Goal: Transaction & Acquisition: Book appointment/travel/reservation

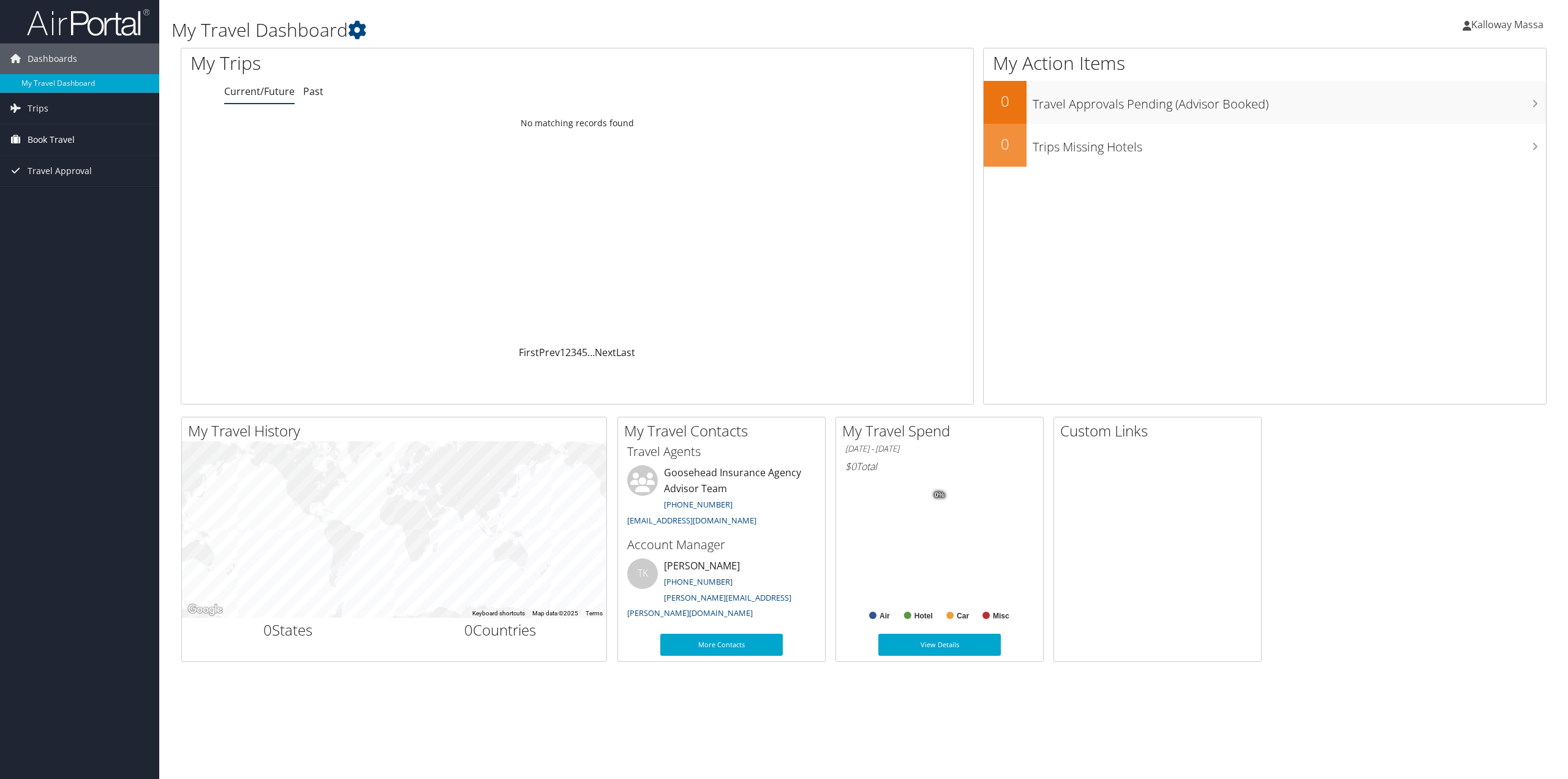
click at [72, 136] on span "Book Travel" at bounding box center [51, 140] width 47 height 30
click at [76, 165] on link "Agent Booking Request" at bounding box center [79, 164] width 159 height 19
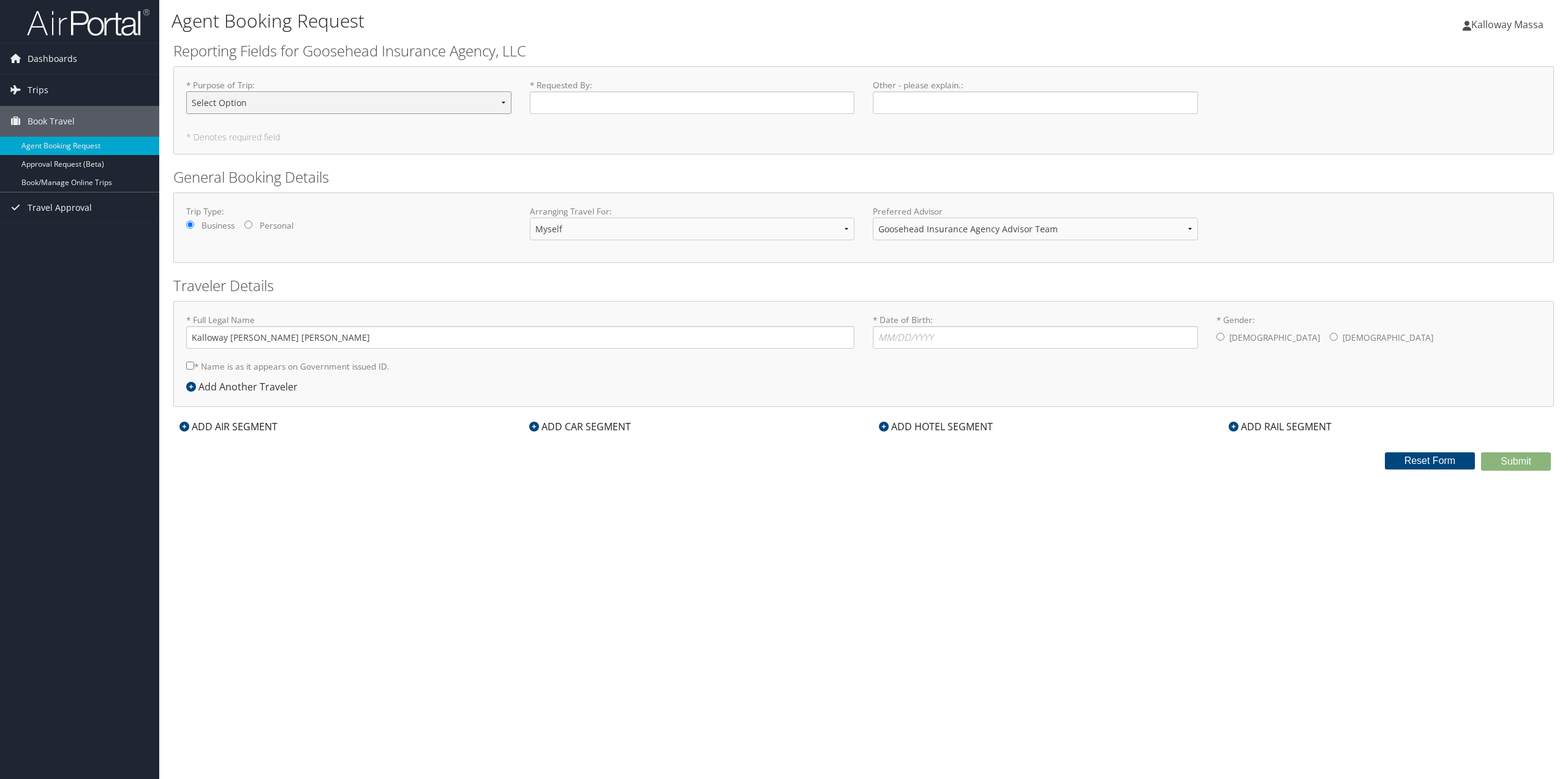
click at [252, 109] on select "Select Option Agency Site Visit - Support Campus Recruiting Visit Carrier Partn…" at bounding box center [349, 102] width 325 height 23
select select "Prospective Franchise Meeting"
click at [186, 91] on select "Select Option Agency Site Visit - Support Campus Recruiting Visit Carrier Partn…" at bounding box center [349, 102] width 325 height 23
click at [565, 104] on input "* Requested By : Required" at bounding box center [693, 102] width 325 height 23
drag, startPoint x: 553, startPoint y: 230, endPoint x: 561, endPoint y: 228, distance: 8.2
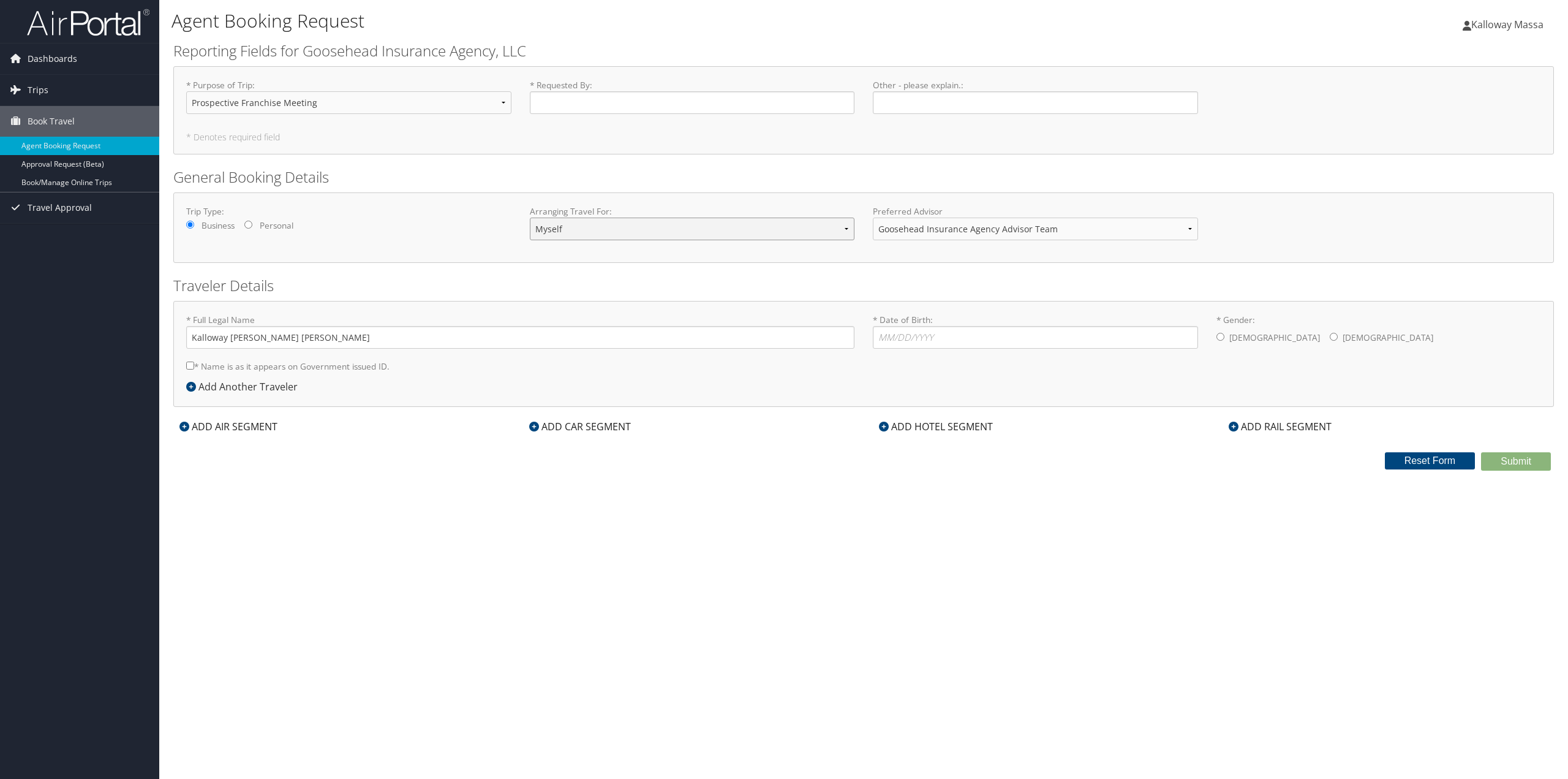
click at [553, 230] on select "Myself Another Traveler Guest Traveler" at bounding box center [693, 228] width 325 height 23
click at [56, 60] on span "Dashboards" at bounding box center [52, 59] width 50 height 30
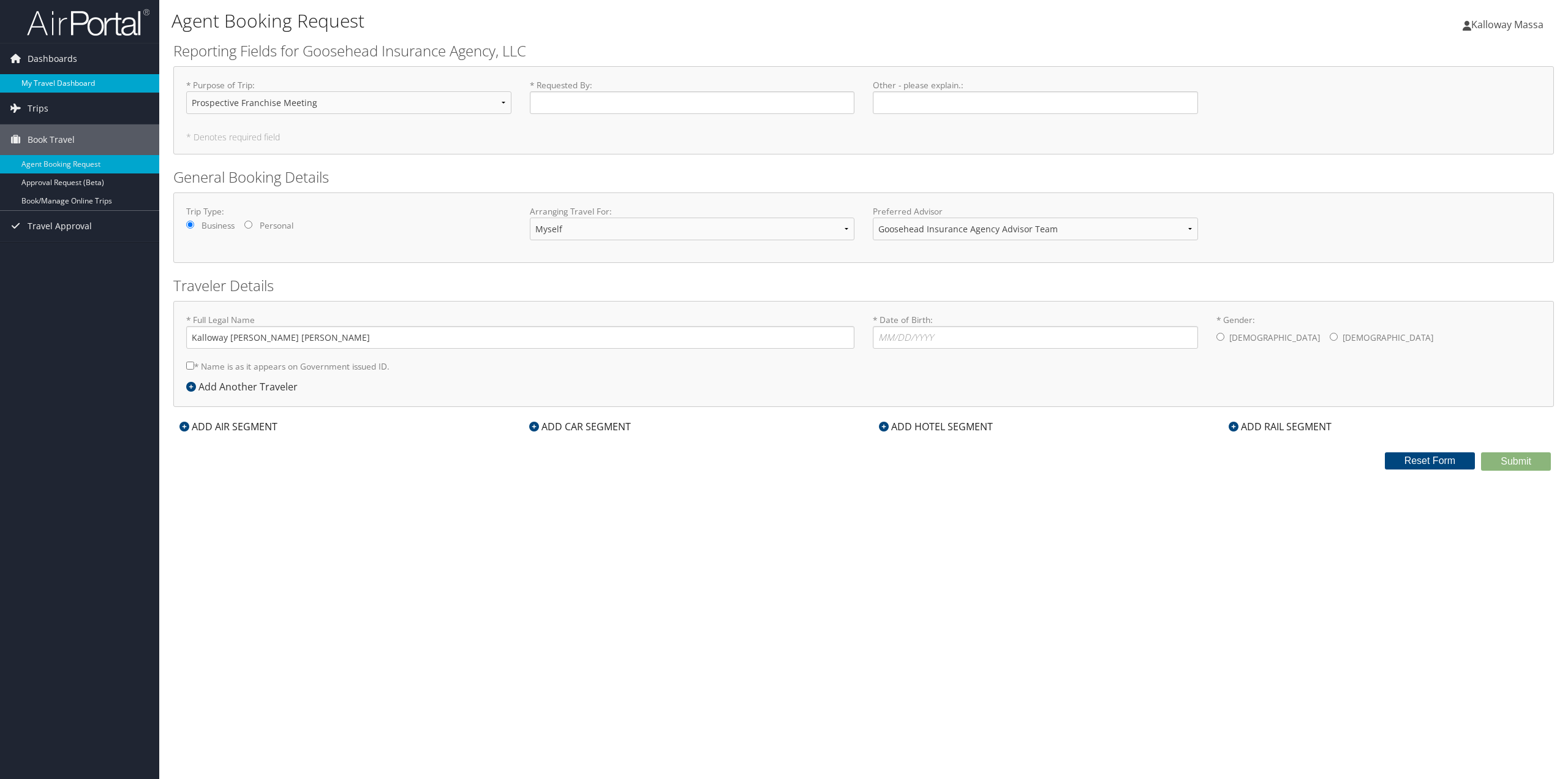
click at [53, 91] on link "My Travel Dashboard" at bounding box center [79, 83] width 159 height 19
click at [47, 109] on link "Trips" at bounding box center [79, 108] width 159 height 30
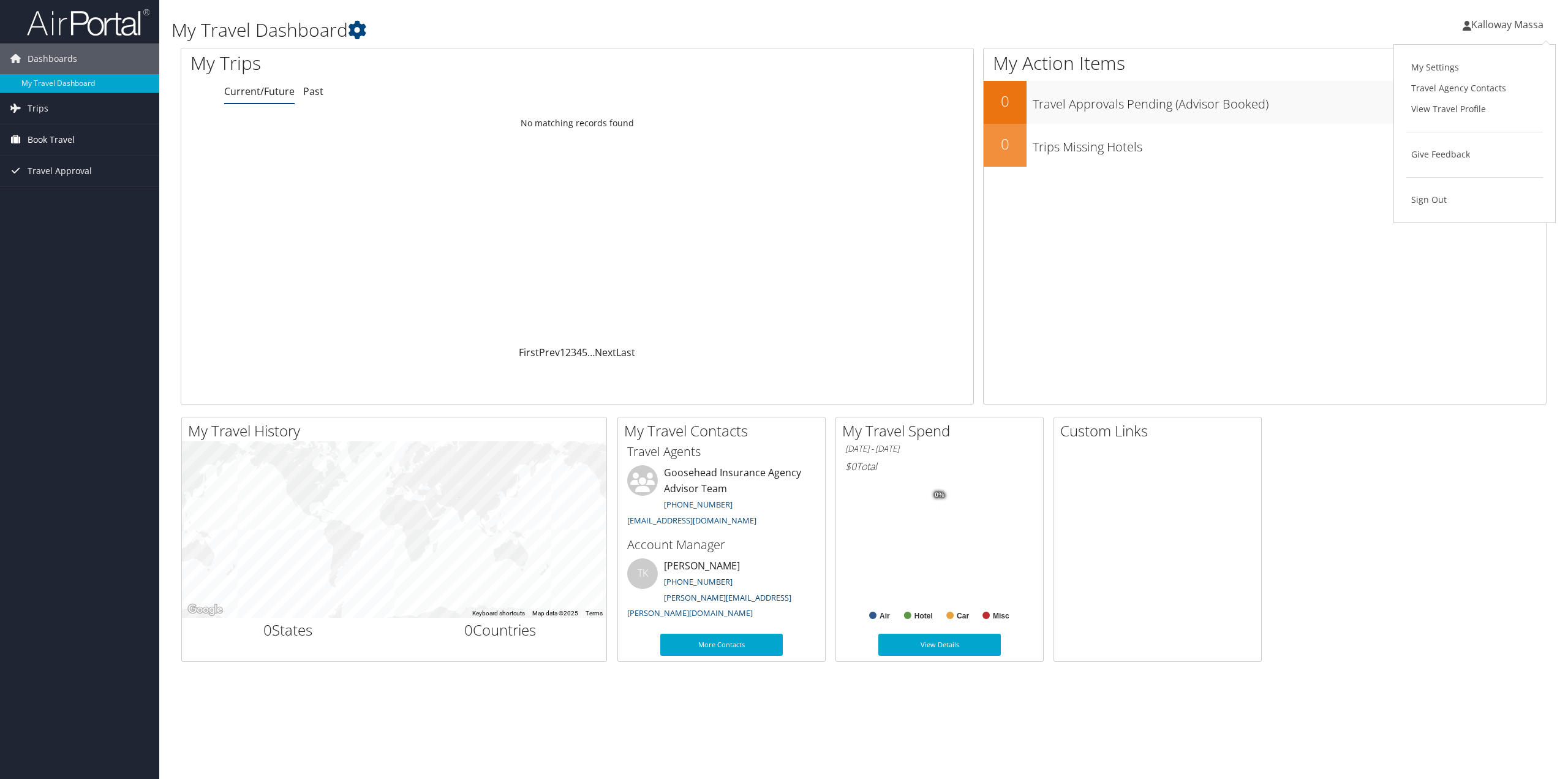
click at [44, 140] on span "Book Travel" at bounding box center [51, 140] width 47 height 30
click at [82, 201] on link "Book/Manage Online Trips" at bounding box center [79, 201] width 159 height 19
click at [51, 194] on link "Book/Manage Online Trips" at bounding box center [79, 201] width 159 height 19
click at [80, 167] on link "Agent Booking Request" at bounding box center [79, 164] width 159 height 19
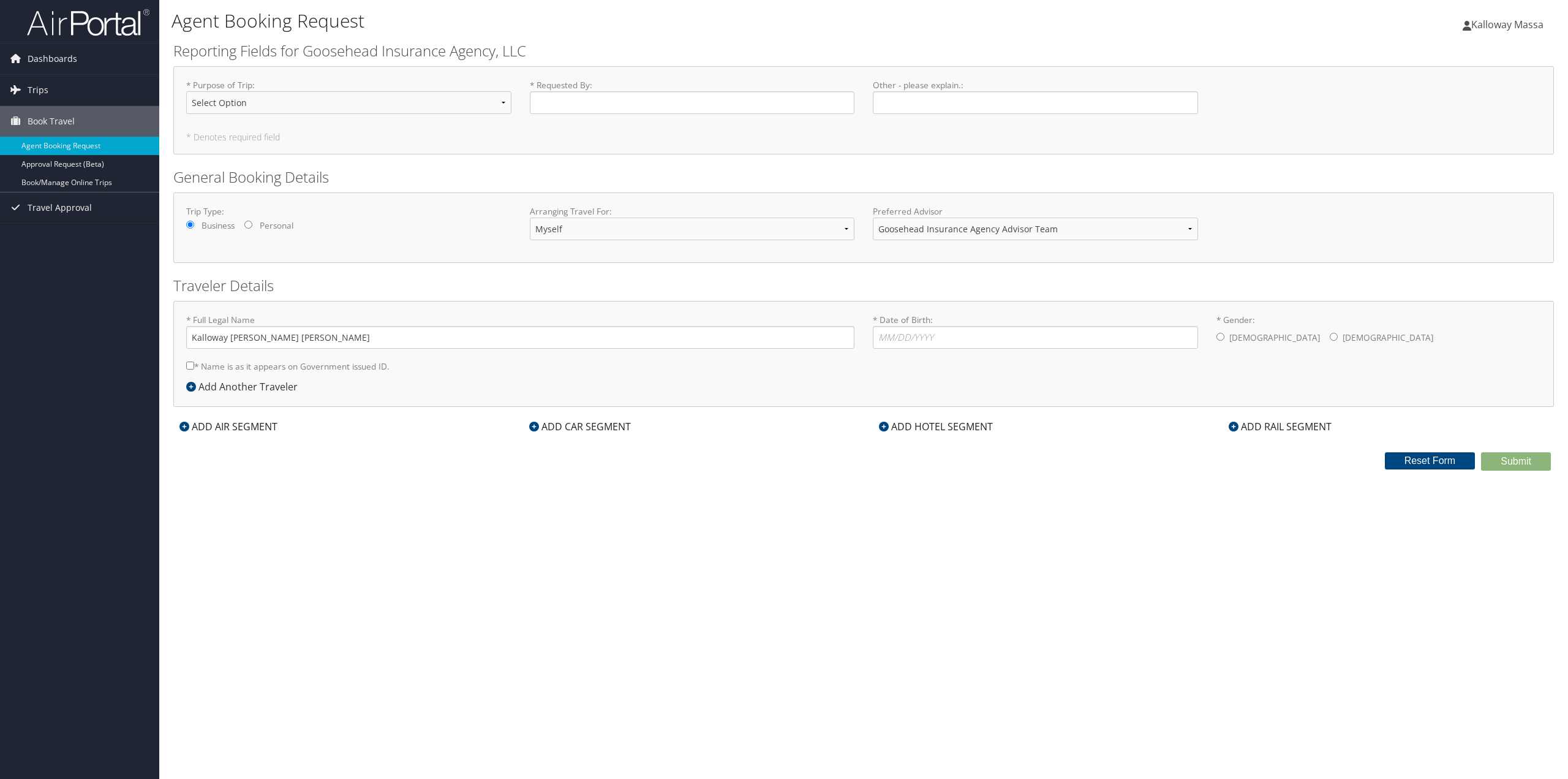
click at [261, 110] on select "Select Option Agency Site Visit - Support Campus Recruiting Visit Carrier Partn…" at bounding box center [349, 102] width 325 height 23
click at [279, 61] on h2 "Reporting Fields for Goosehead Insurance Agency, LLC" at bounding box center [864, 51] width 1380 height 21
click at [925, 432] on div "ADD HOTEL SEGMENT" at bounding box center [936, 426] width 126 height 14
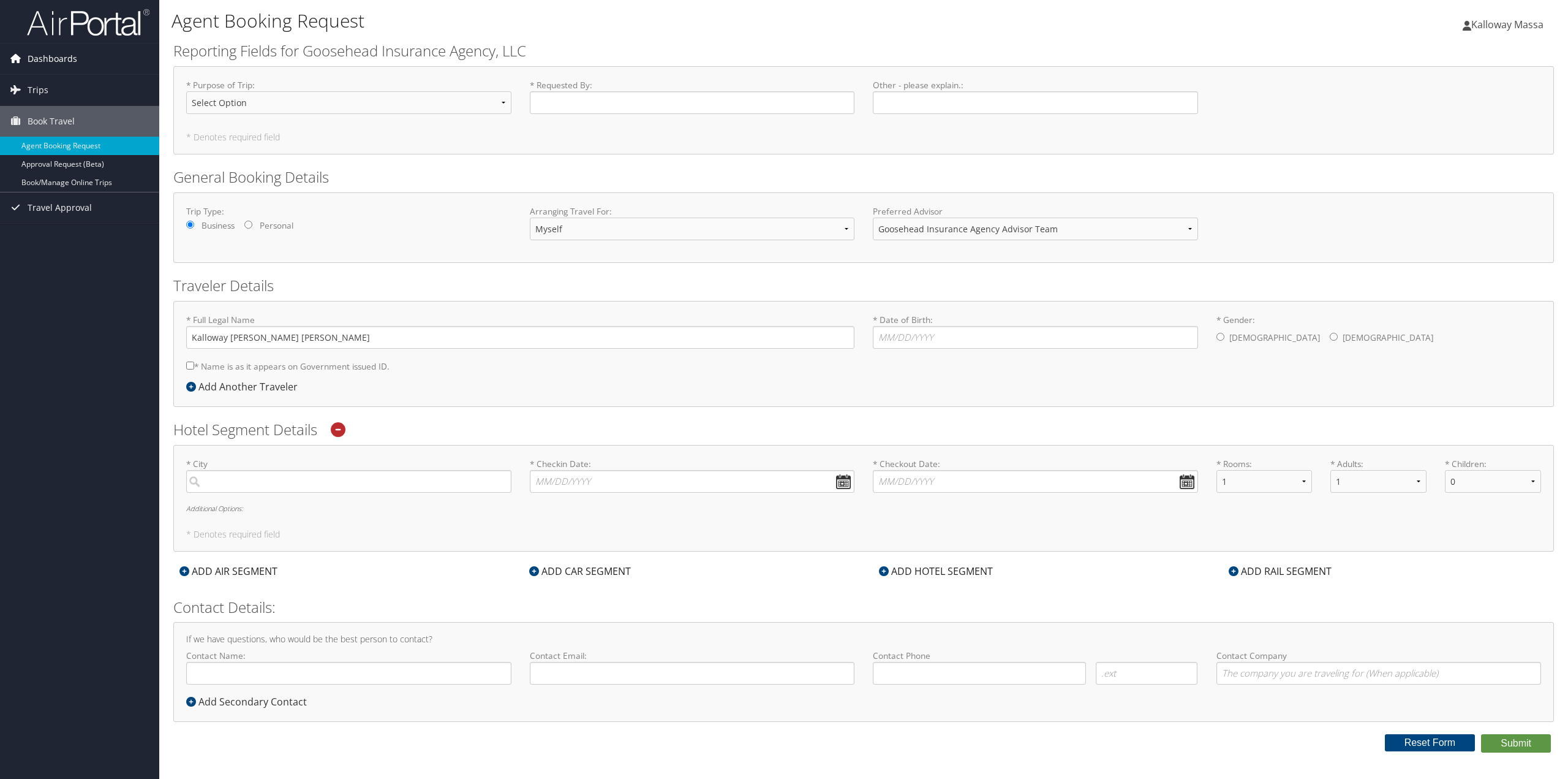
click at [51, 57] on span "Dashboards" at bounding box center [52, 59] width 50 height 30
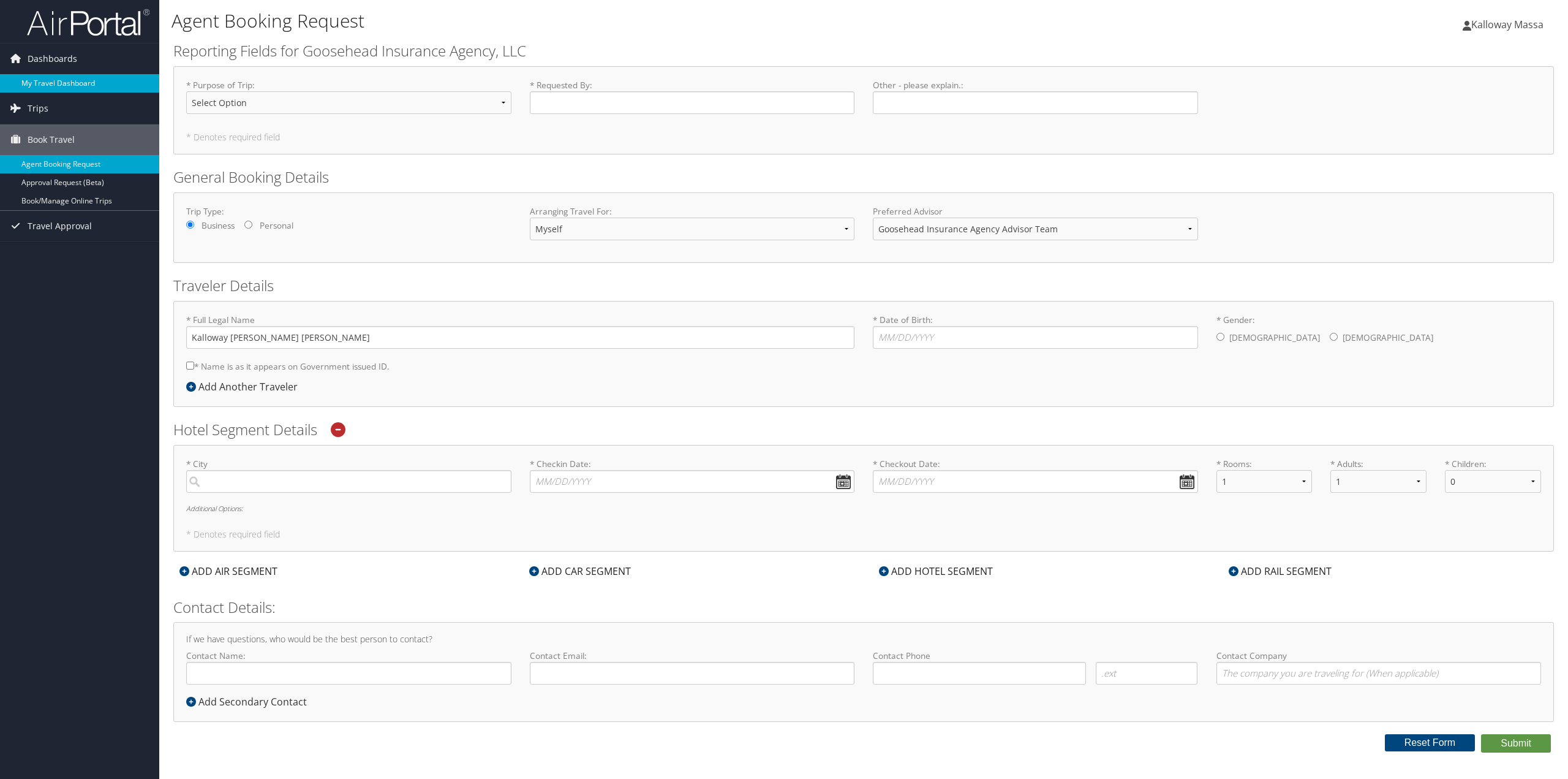
click at [55, 89] on link "My Travel Dashboard" at bounding box center [79, 83] width 159 height 19
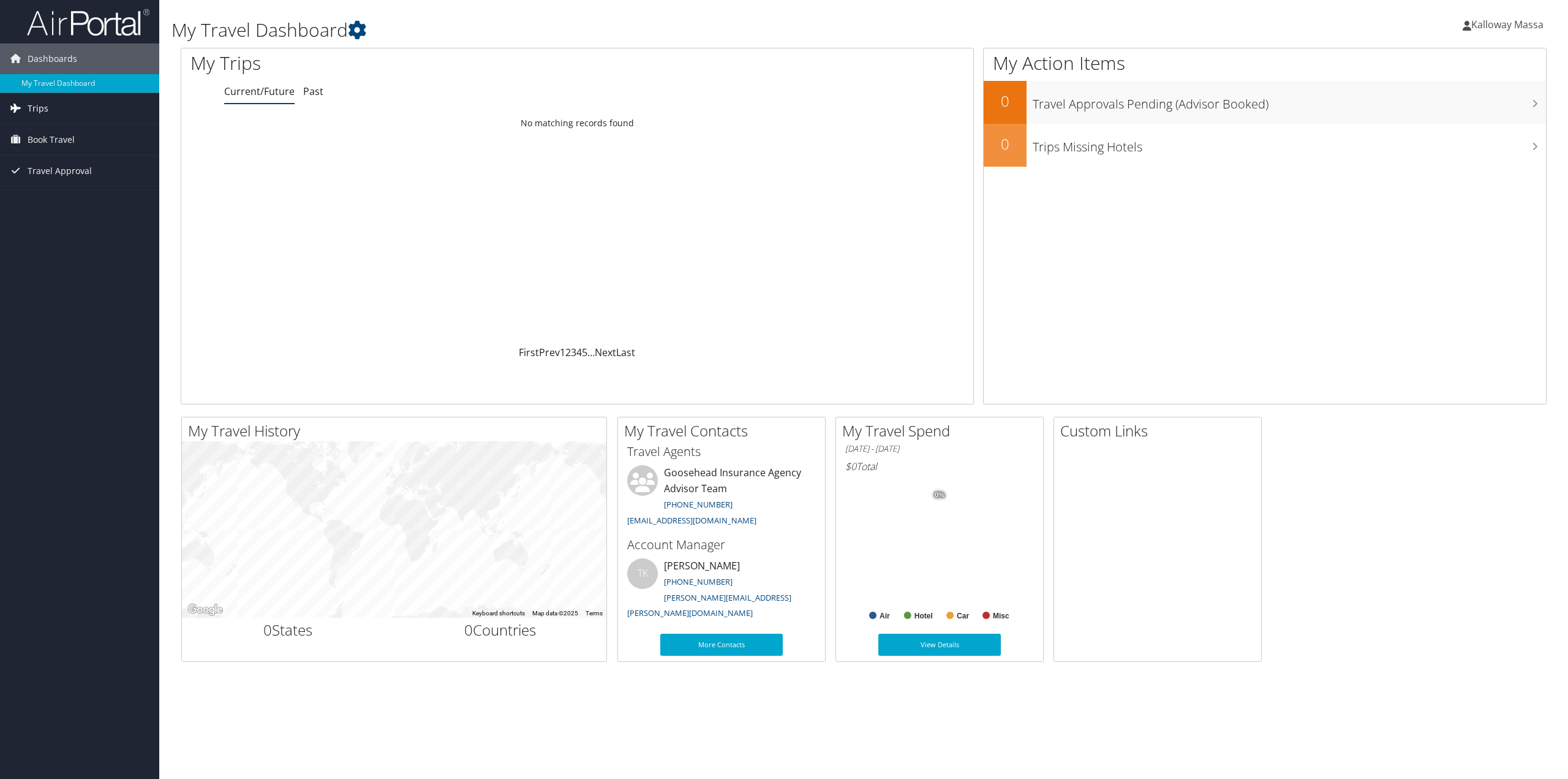
click at [37, 106] on span "Trips" at bounding box center [38, 108] width 21 height 30
click at [55, 194] on span "Book Travel" at bounding box center [51, 195] width 47 height 30
click at [53, 257] on link "Book/Manage Online Trips" at bounding box center [79, 256] width 159 height 19
click at [1517, 19] on span "Kalloway Massa" at bounding box center [1507, 24] width 72 height 13
click at [1446, 112] on link "View Travel Profile" at bounding box center [1474, 109] width 136 height 21
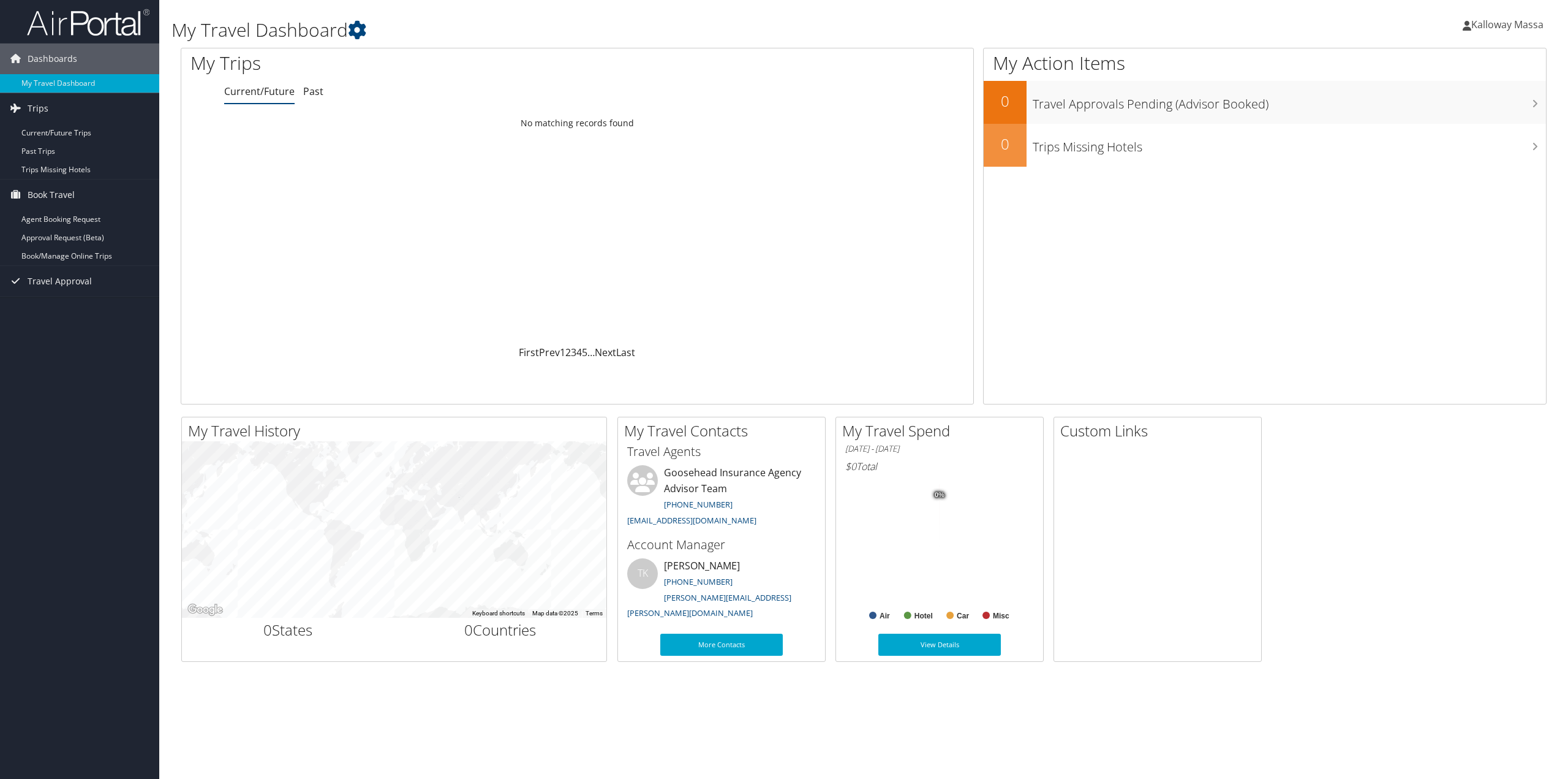
click at [1517, 26] on span "Kalloway Massa" at bounding box center [1507, 24] width 72 height 13
click at [1481, 91] on link "Travel Agency Contacts" at bounding box center [1474, 88] width 136 height 21
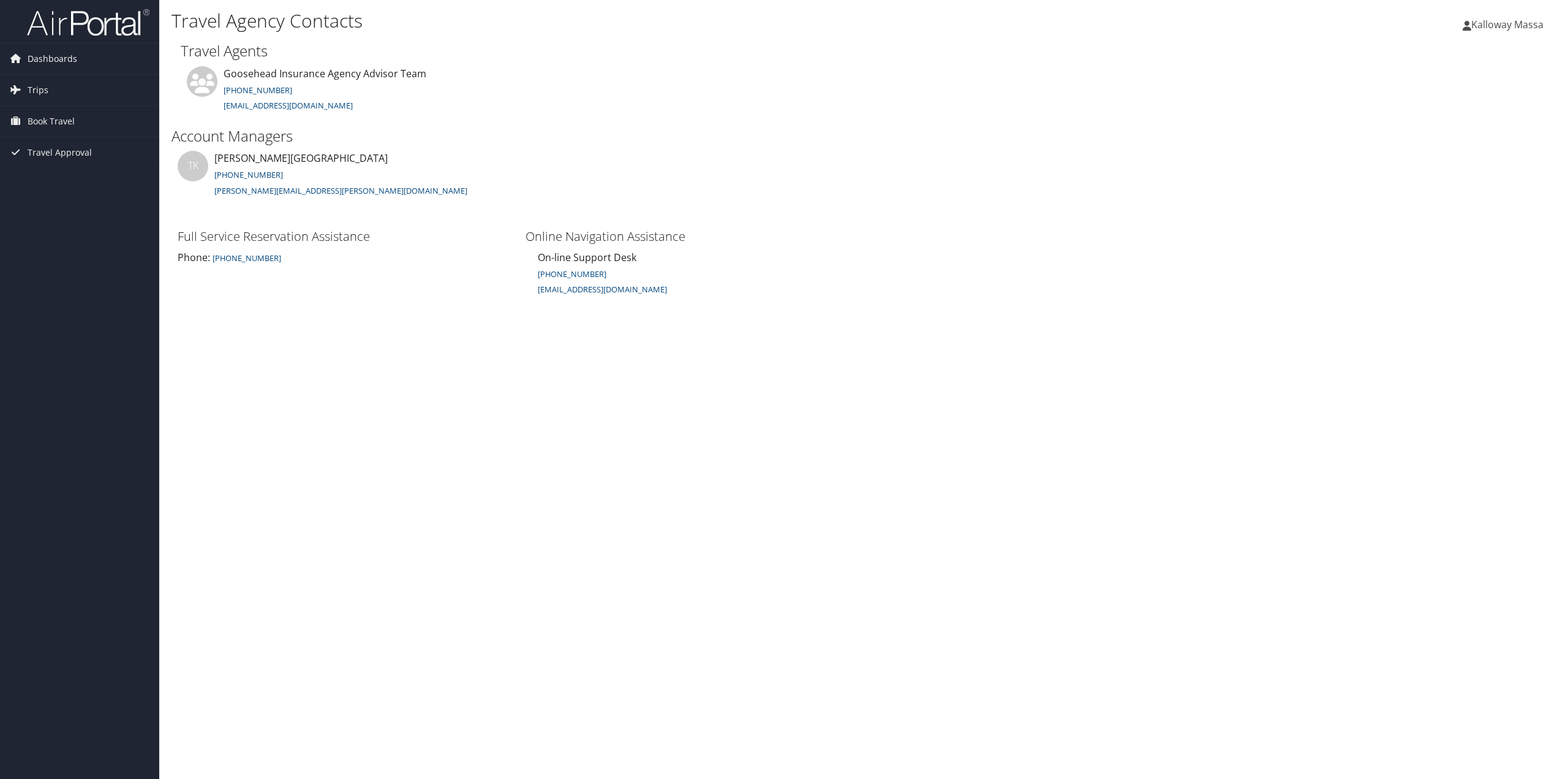
click at [1480, 20] on span "Kalloway Massa" at bounding box center [1507, 24] width 72 height 13
click at [1437, 70] on link "My Settings" at bounding box center [1474, 67] width 136 height 21
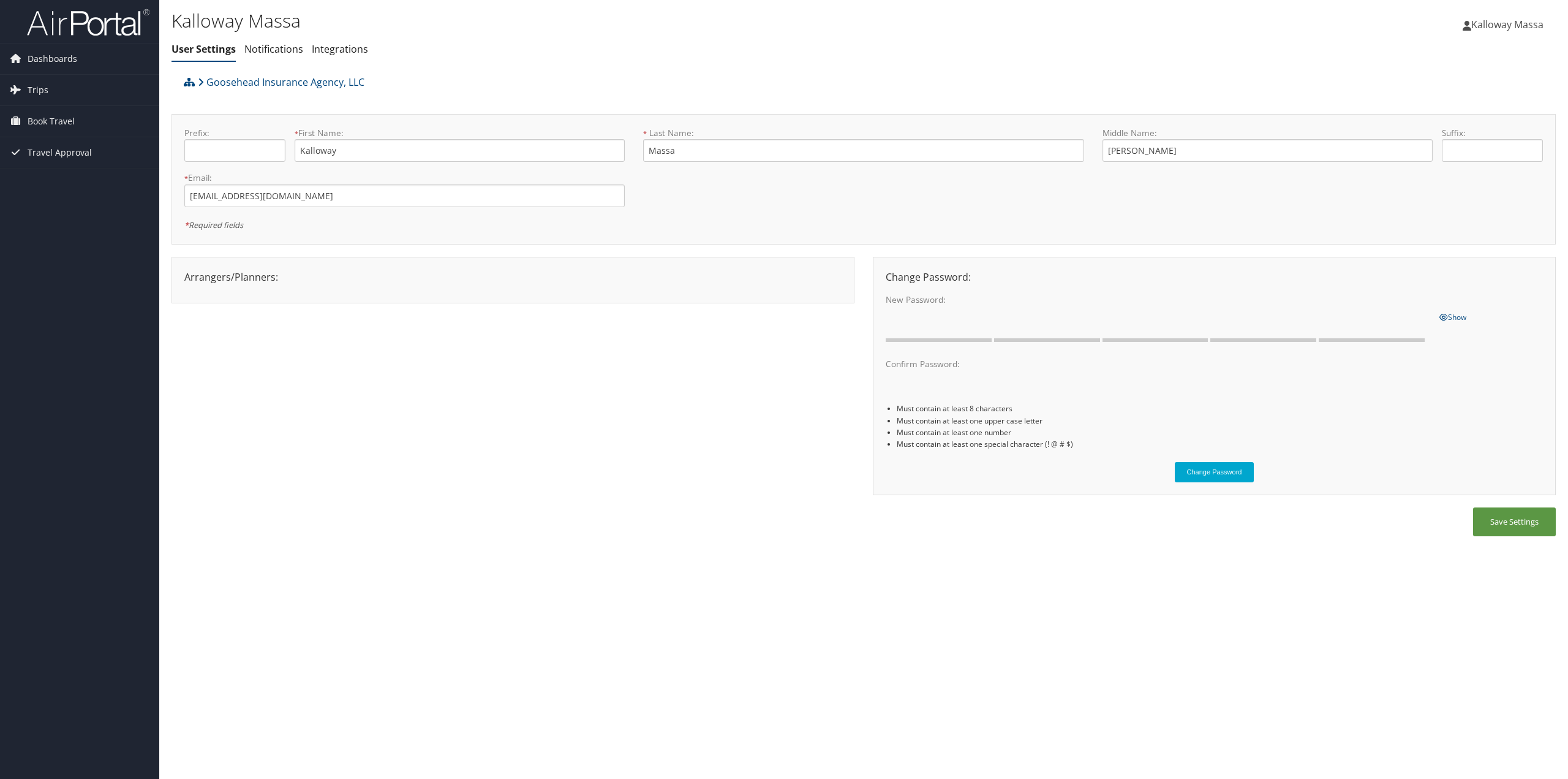
click at [1475, 26] on span "Kalloway Massa" at bounding box center [1507, 24] width 72 height 13
click at [1470, 111] on link "View Travel Profile" at bounding box center [1474, 109] width 136 height 21
click at [52, 28] on img at bounding box center [88, 22] width 122 height 29
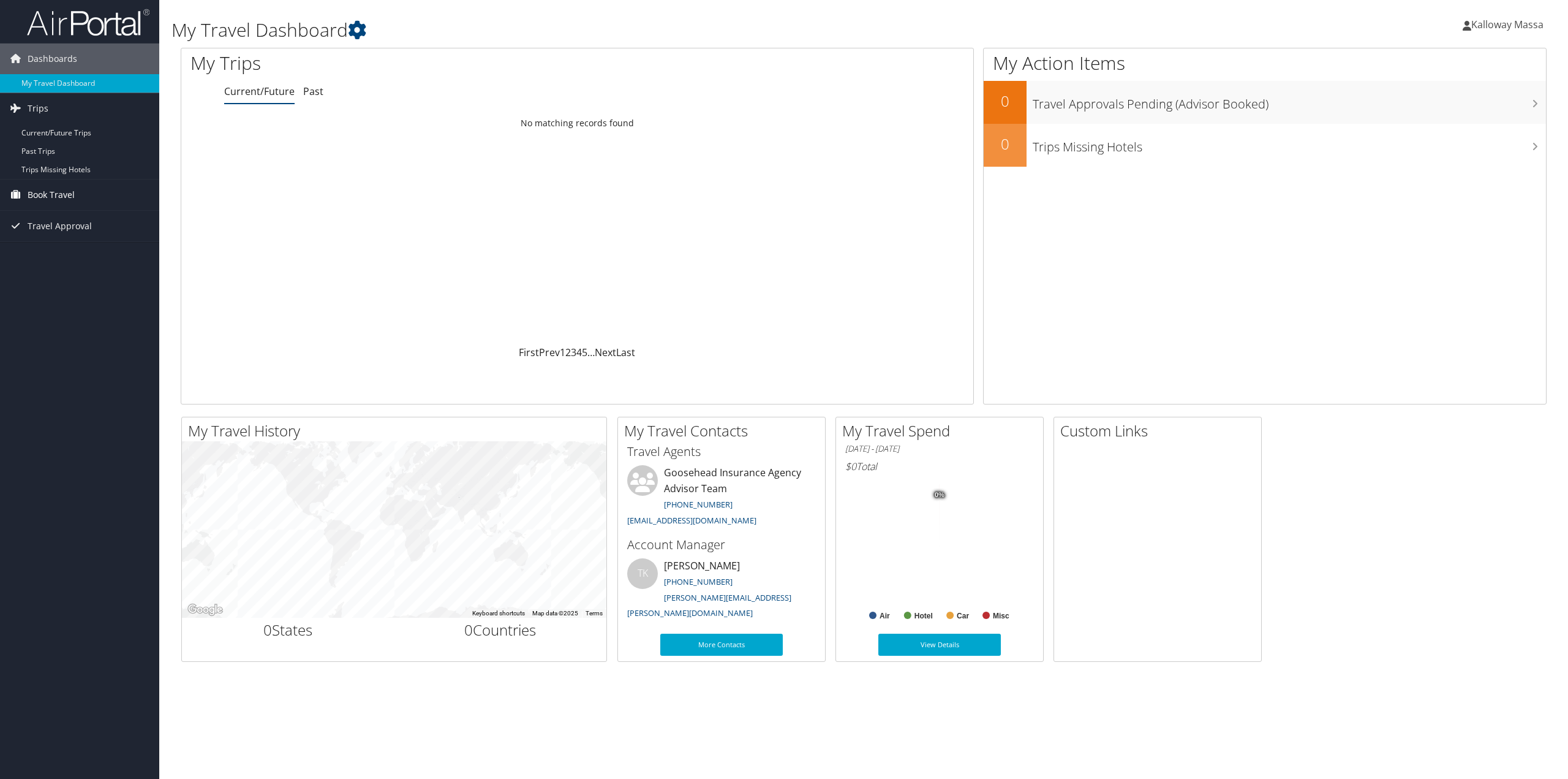
click at [63, 193] on span "Book Travel" at bounding box center [51, 195] width 47 height 30
click at [62, 219] on link "Agent Booking Request" at bounding box center [79, 219] width 159 height 19
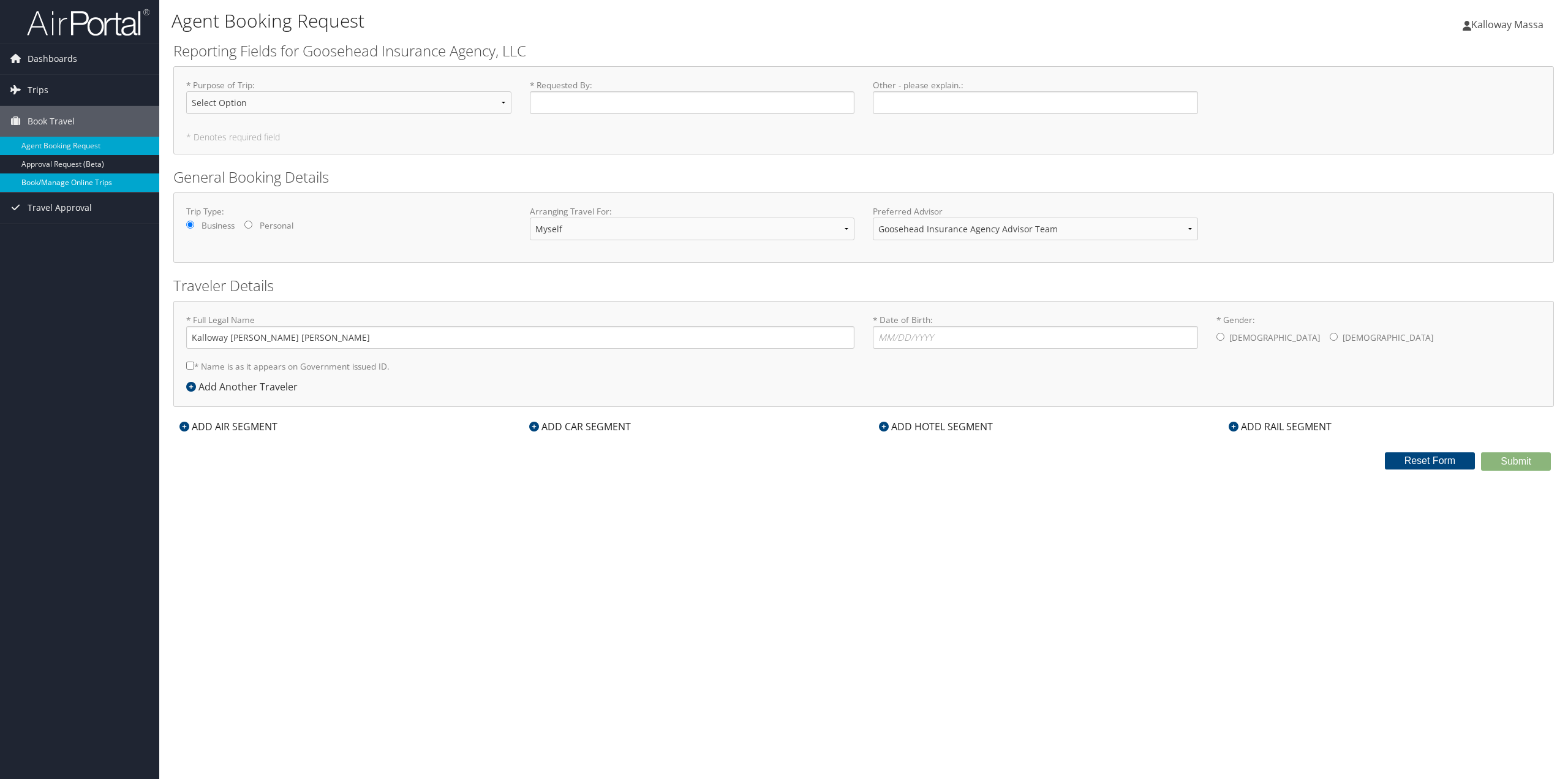
click at [65, 185] on link "Book/Manage Online Trips" at bounding box center [79, 183] width 159 height 19
